Goal: Transaction & Acquisition: Purchase product/service

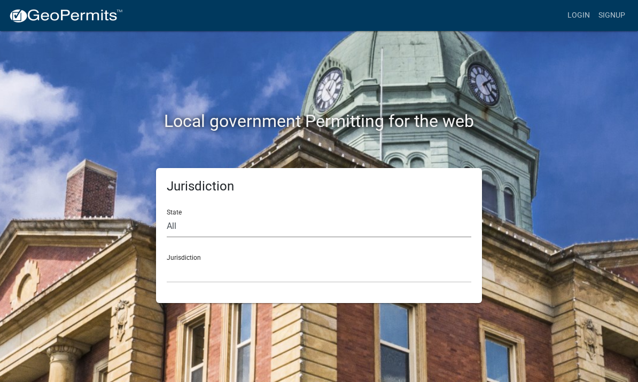
click at [373, 231] on select "All [US_STATE] [US_STATE] [US_STATE] [US_STATE] [US_STATE] [US_STATE] [US_STATE…" at bounding box center [319, 227] width 304 height 22
click at [301, 234] on select "All [US_STATE] [US_STATE] [US_STATE] [US_STATE] [US_STATE] [US_STATE] [US_STATE…" at bounding box center [319, 227] width 304 height 22
select select "[US_STATE]"
click at [292, 268] on select "City of [GEOGRAPHIC_DATA], [US_STATE] City of [GEOGRAPHIC_DATA], [US_STATE] Cit…" at bounding box center [319, 272] width 304 height 22
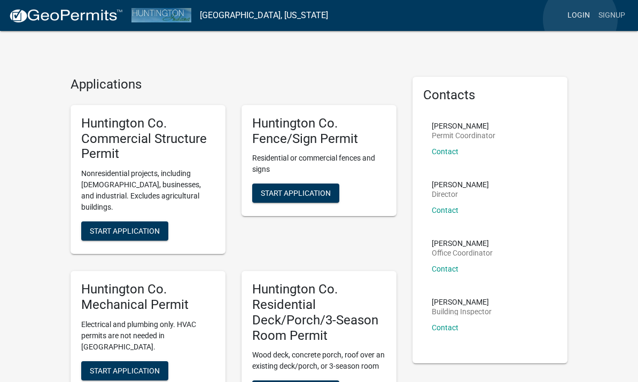
click at [580, 19] on link "Login" at bounding box center [578, 15] width 31 height 20
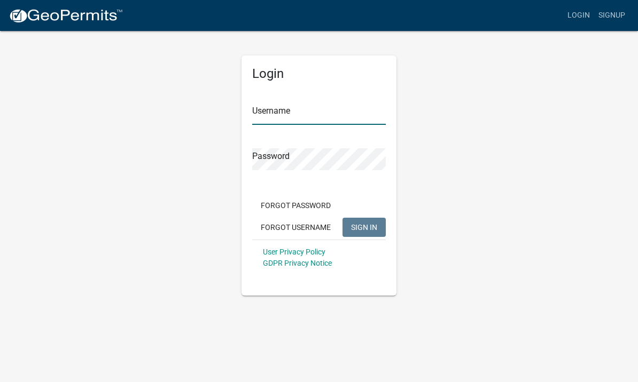
click at [342, 119] on input "Username" at bounding box center [319, 114] width 134 height 22
type input "Brobrock"
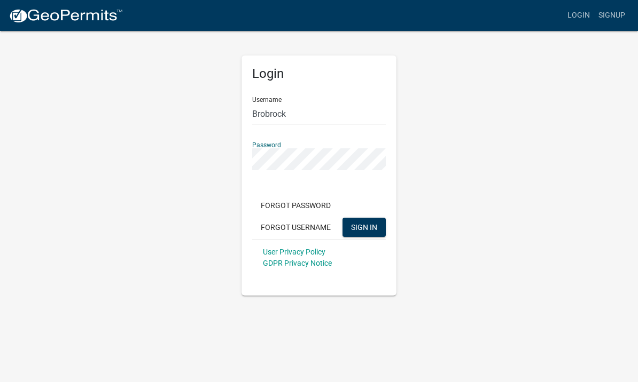
click at [364, 227] on button "SIGN IN" at bounding box center [363, 227] width 43 height 19
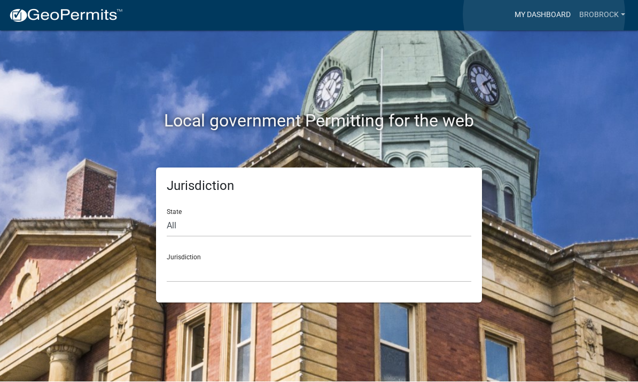
click at [544, 14] on link "My Dashboard" at bounding box center [542, 15] width 65 height 20
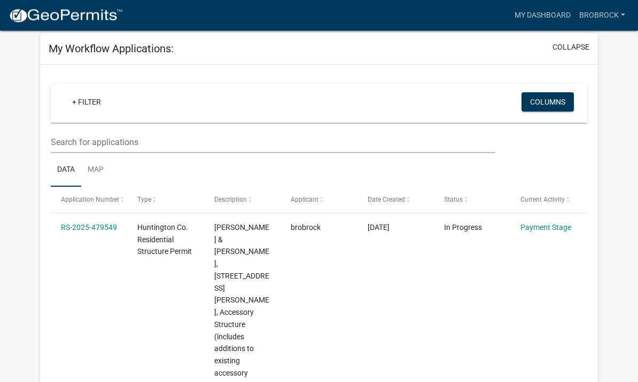
scroll to position [70, 0]
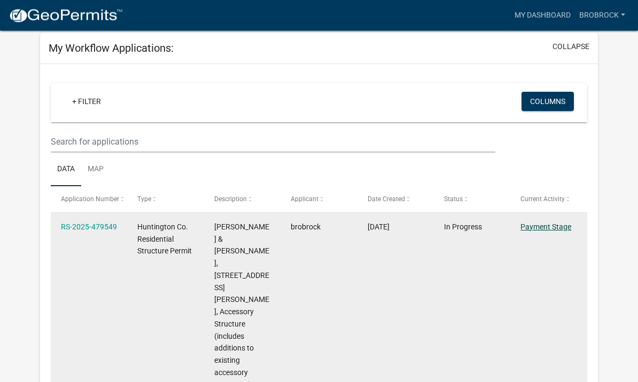
click at [555, 224] on link "Payment Stage" at bounding box center [545, 227] width 51 height 9
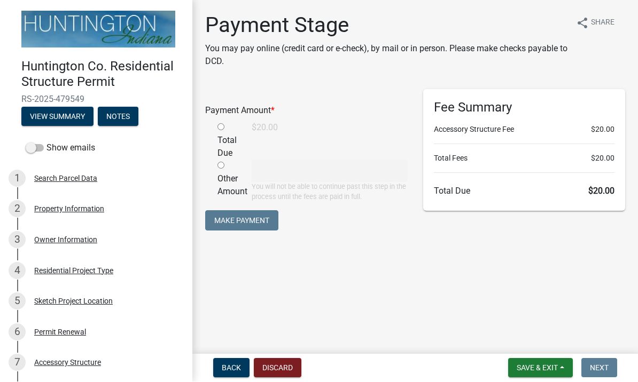
click at [220, 132] on div "Total Due" at bounding box center [226, 141] width 34 height 38
click at [224, 130] on input "radio" at bounding box center [220, 127] width 7 height 7
radio input "true"
type input "20"
click at [256, 221] on button "Make Payment" at bounding box center [241, 221] width 73 height 20
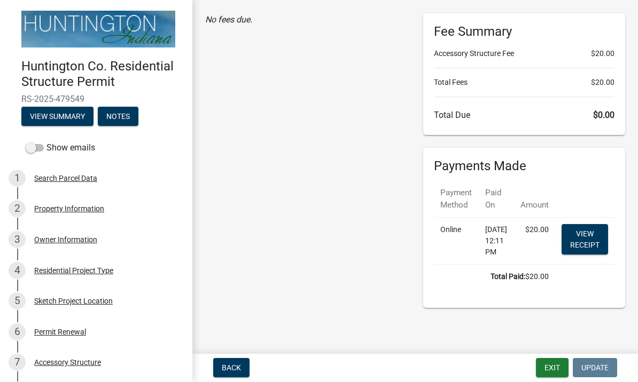
scroll to position [85, 0]
click at [596, 231] on link "View receipt" at bounding box center [584, 240] width 46 height 30
click at [556, 373] on button "Exit" at bounding box center [552, 368] width 33 height 19
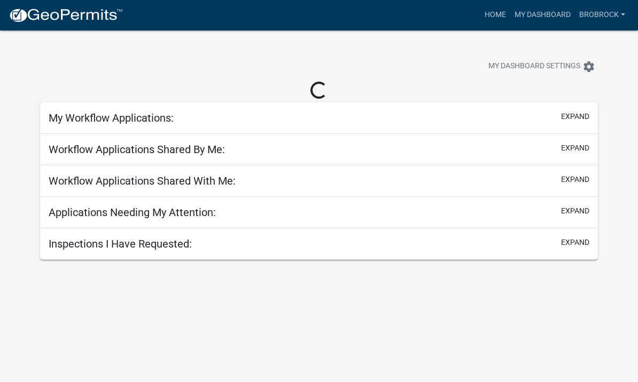
scroll to position [1, 0]
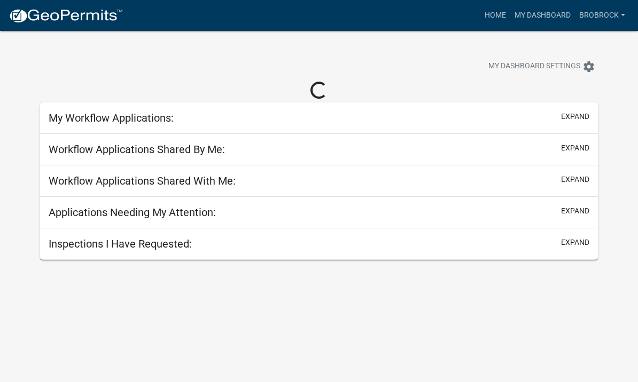
click at [485, 290] on body "Internet Explorer does NOT work with GeoPermits. Get a new browser for more sec…" at bounding box center [319, 221] width 638 height 382
click at [464, 315] on body "Internet Explorer does NOT work with GeoPermits. Get a new browser for more sec…" at bounding box center [319, 221] width 638 height 382
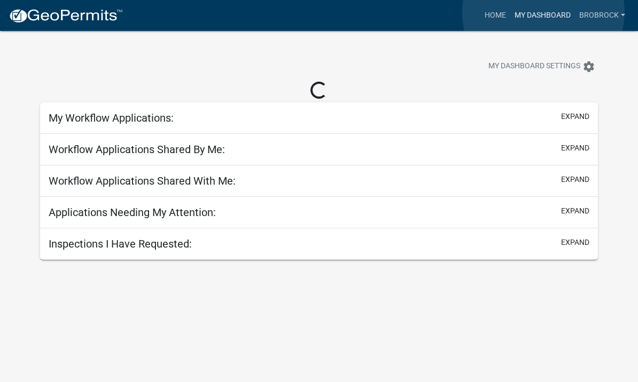
click at [543, 13] on link "My Dashboard" at bounding box center [542, 15] width 65 height 20
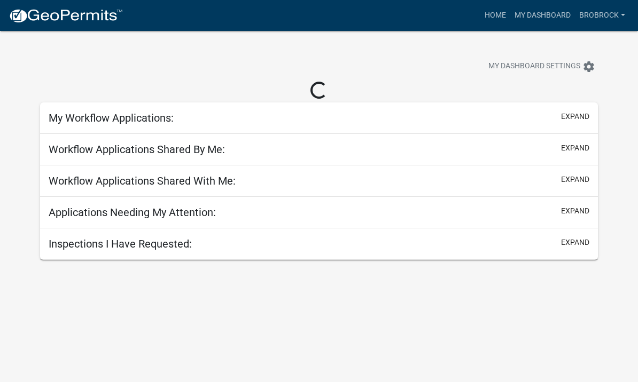
click at [420, 82] on div "Loading..." at bounding box center [319, 91] width 558 height 19
click at [354, 301] on body "Internet Explorer does NOT work with GeoPermits. Get a new browser for more sec…" at bounding box center [319, 221] width 638 height 382
click at [41, 84] on div "Loading..." at bounding box center [319, 91] width 558 height 19
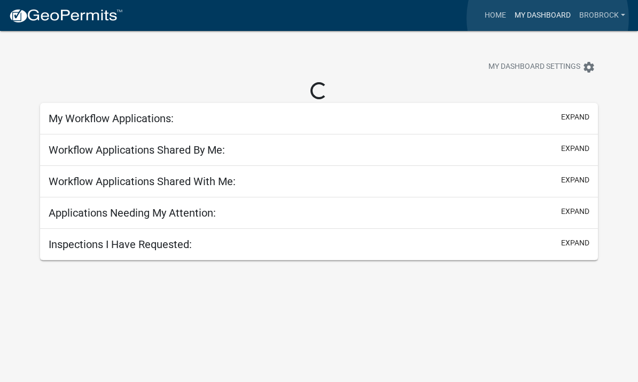
click at [548, 19] on link "My Dashboard" at bounding box center [542, 15] width 65 height 20
click at [499, 17] on link "Home" at bounding box center [495, 15] width 30 height 20
